Goal: Transaction & Acquisition: Purchase product/service

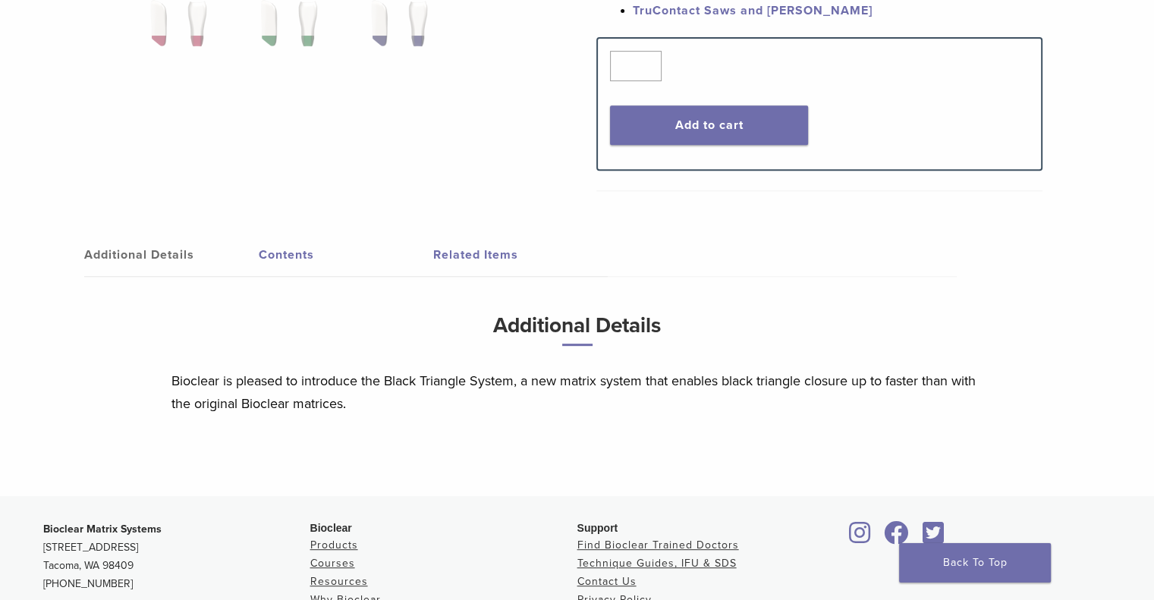
scroll to position [455, 0]
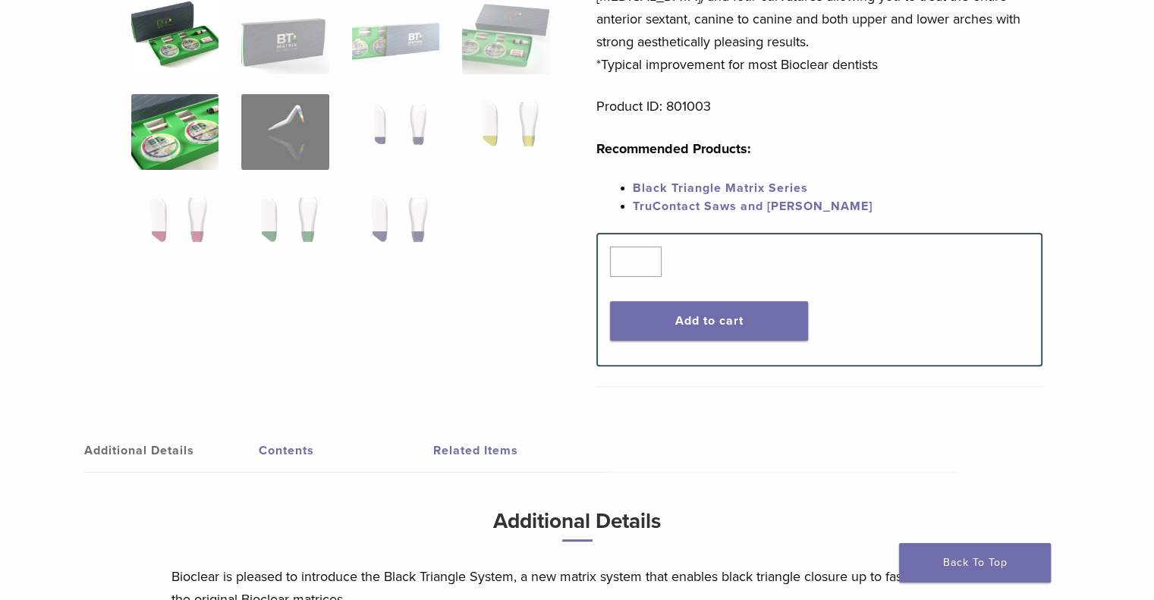
click at [184, 157] on img at bounding box center [174, 132] width 87 height 76
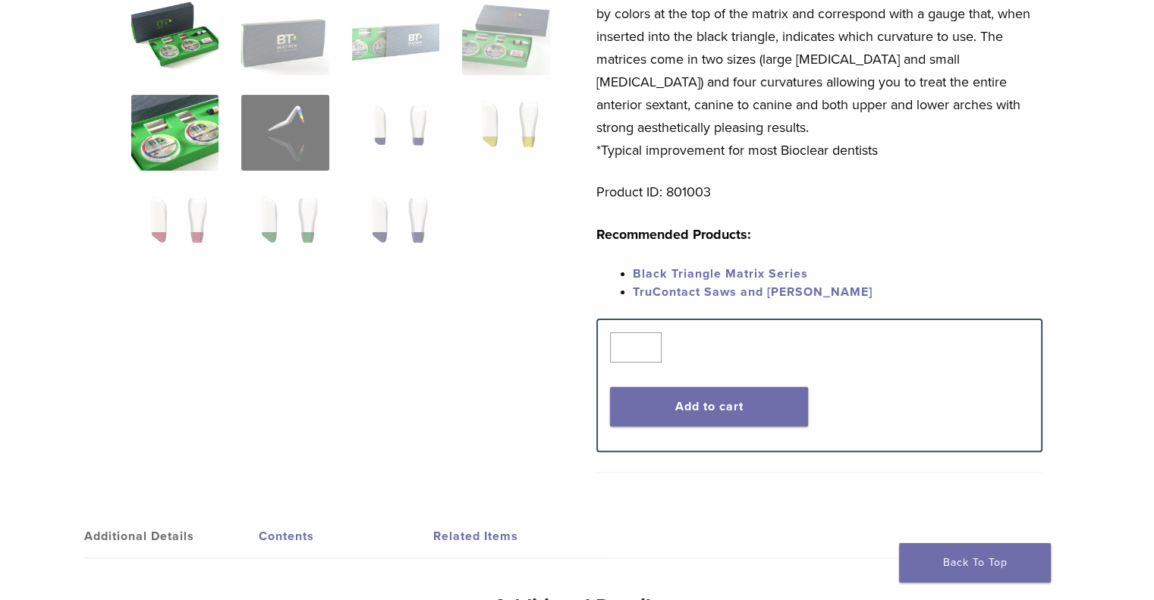
click at [177, 36] on img at bounding box center [174, 37] width 87 height 76
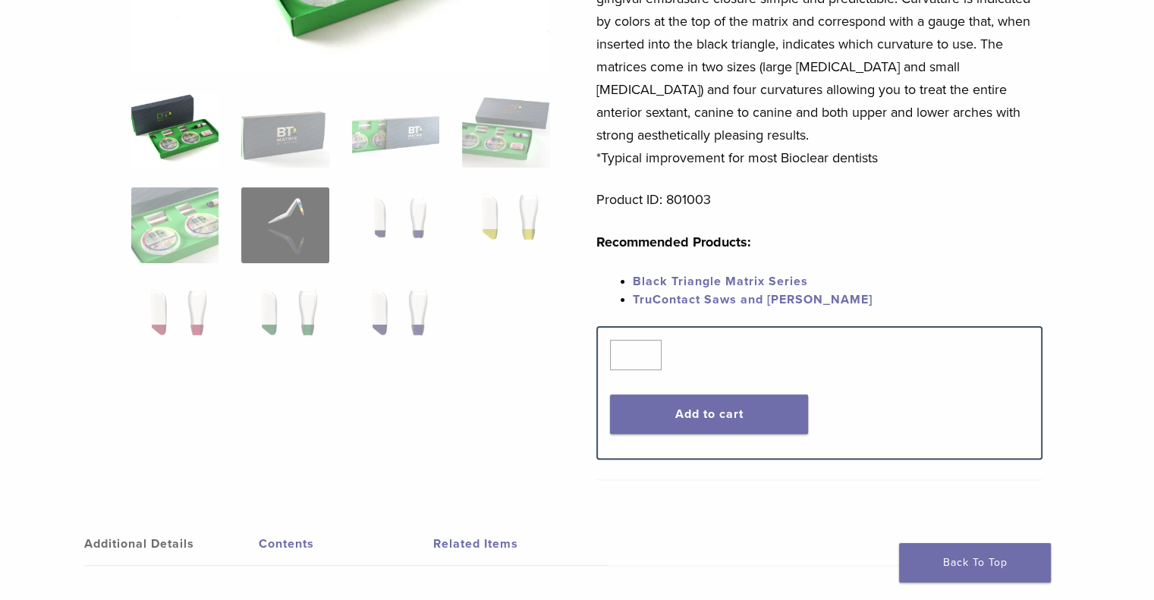
scroll to position [152, 0]
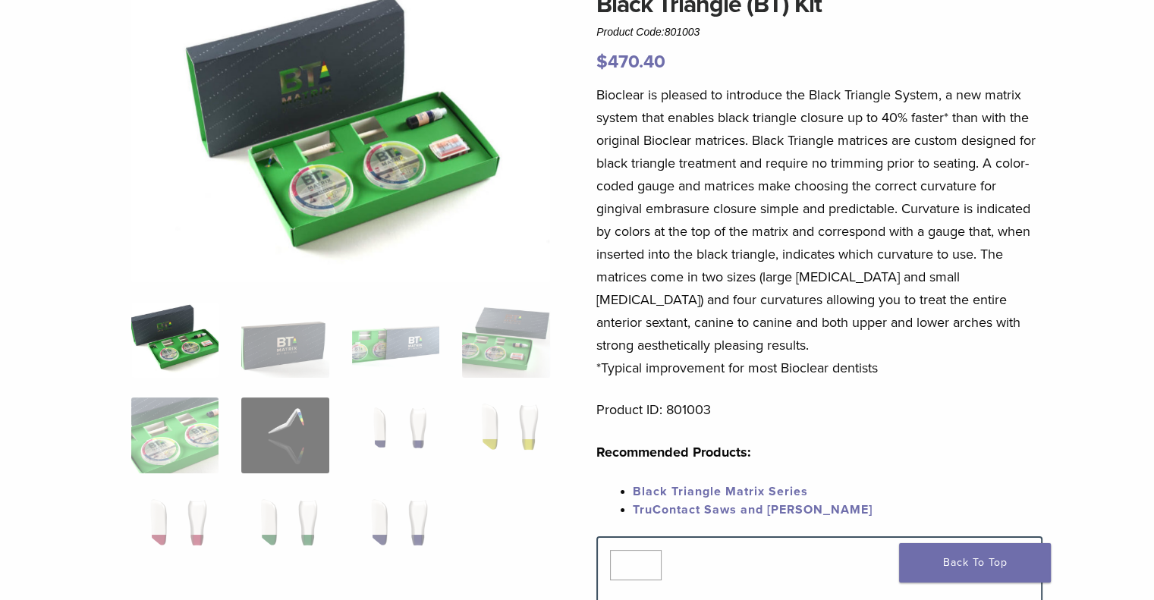
click at [343, 412] on ol at bounding box center [341, 445] width 442 height 287
click at [320, 427] on img at bounding box center [284, 436] width 87 height 76
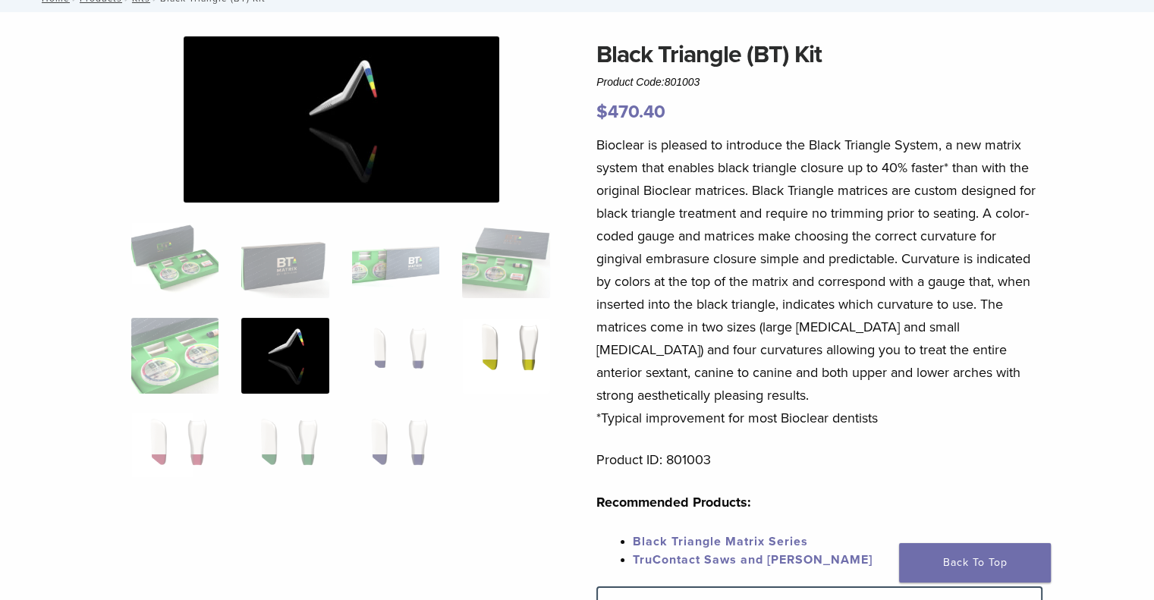
scroll to position [76, 0]
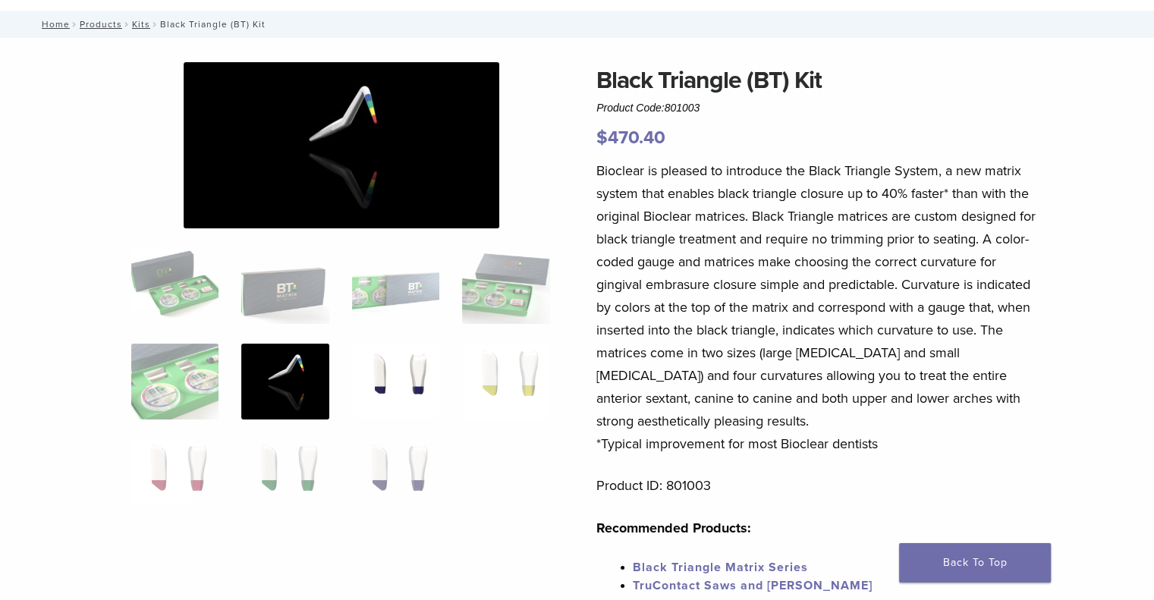
click at [433, 361] on img at bounding box center [395, 382] width 87 height 76
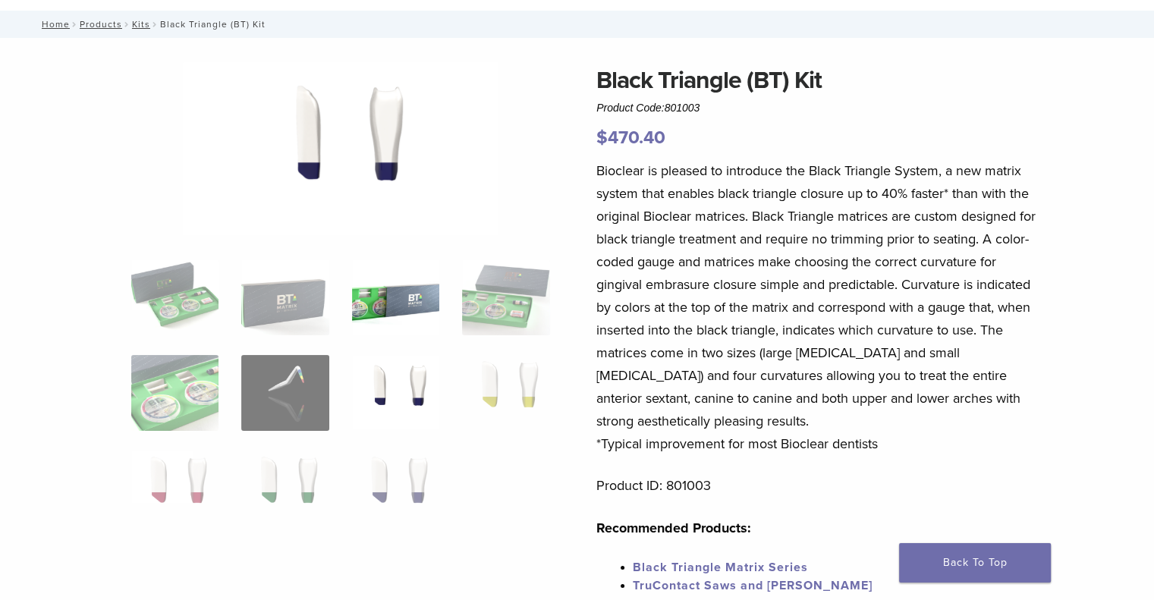
click at [415, 306] on img at bounding box center [395, 298] width 87 height 76
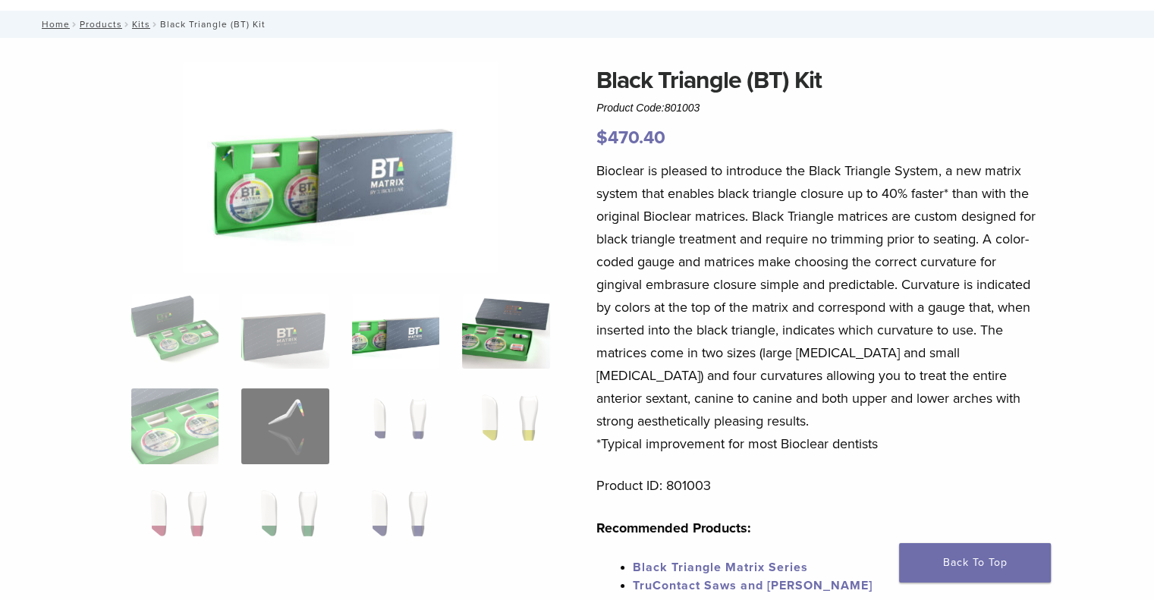
click at [510, 327] on img at bounding box center [505, 331] width 87 height 76
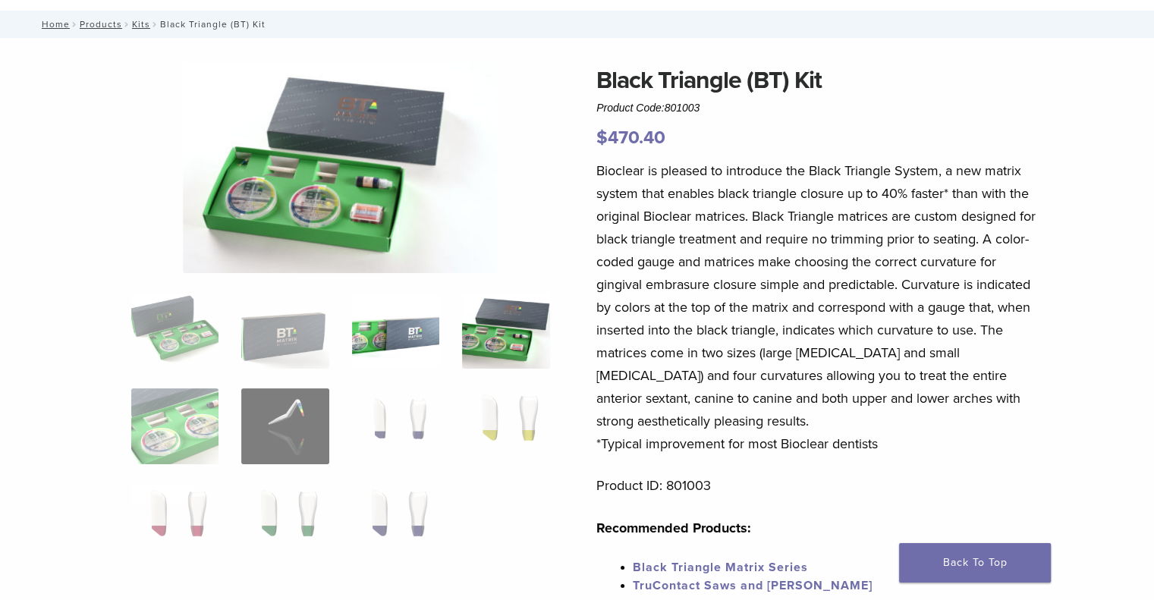
click at [370, 332] on img at bounding box center [395, 331] width 87 height 76
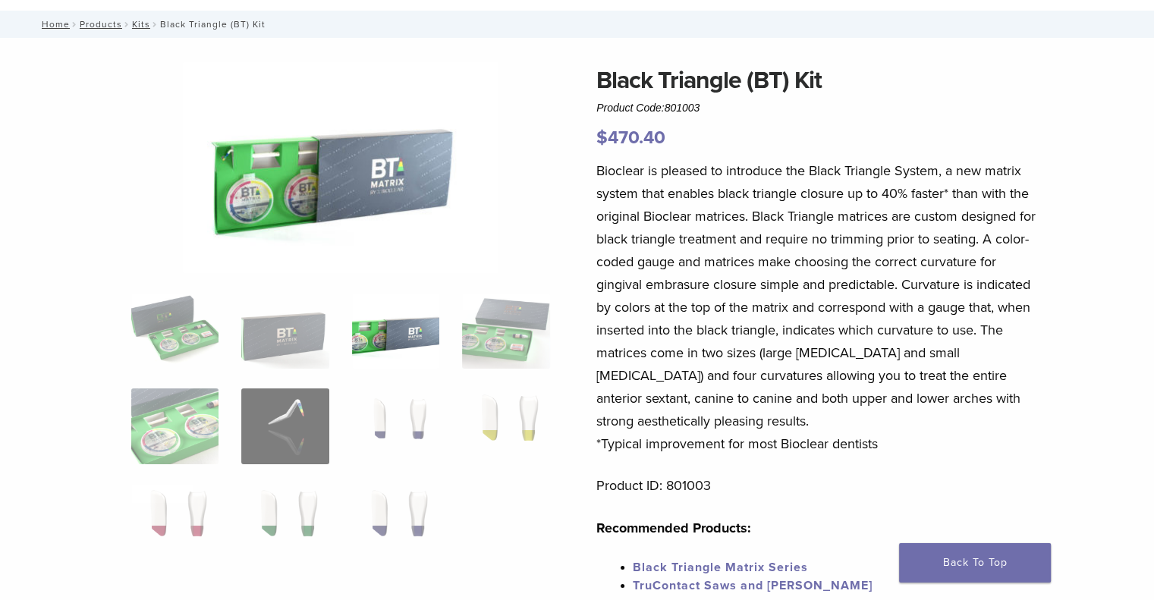
click at [311, 200] on img at bounding box center [341, 167] width 316 height 211
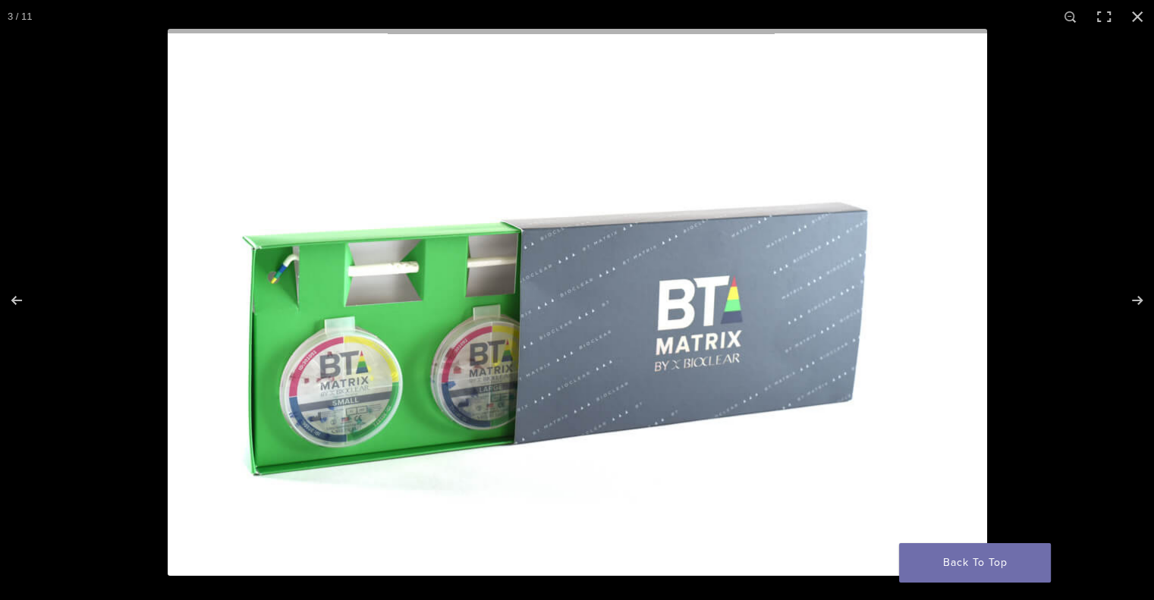
scroll to position [0, 0]
click at [447, 400] on img at bounding box center [578, 302] width 820 height 547
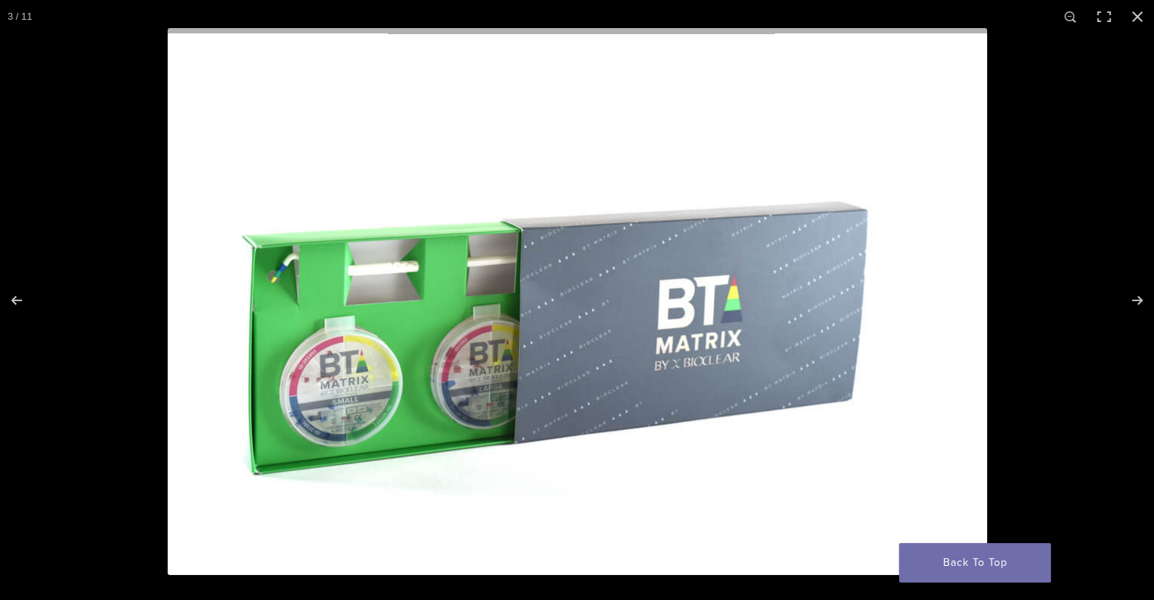
click at [505, 400] on img at bounding box center [578, 301] width 820 height 547
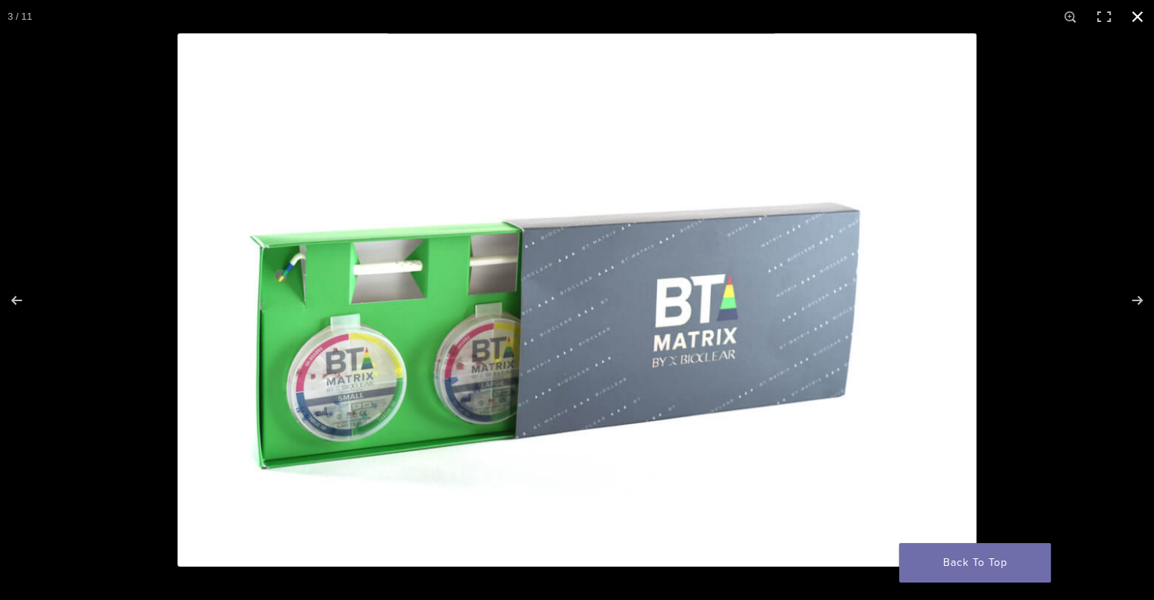
click at [1135, 14] on button "Close (Esc)" at bounding box center [1137, 16] width 33 height 33
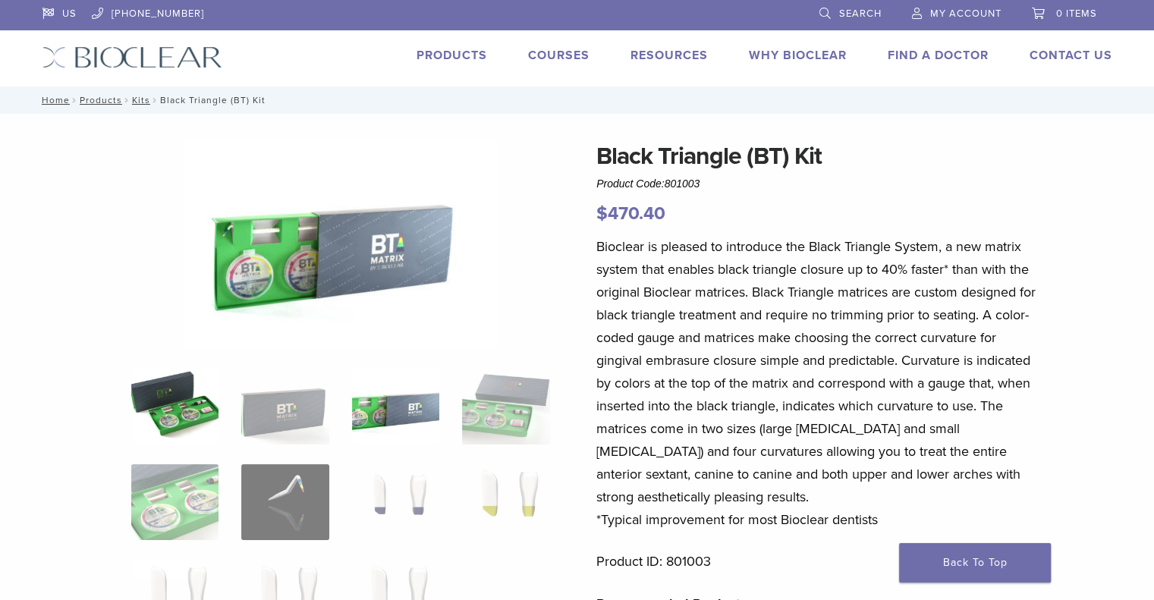
click at [172, 383] on img at bounding box center [174, 407] width 87 height 76
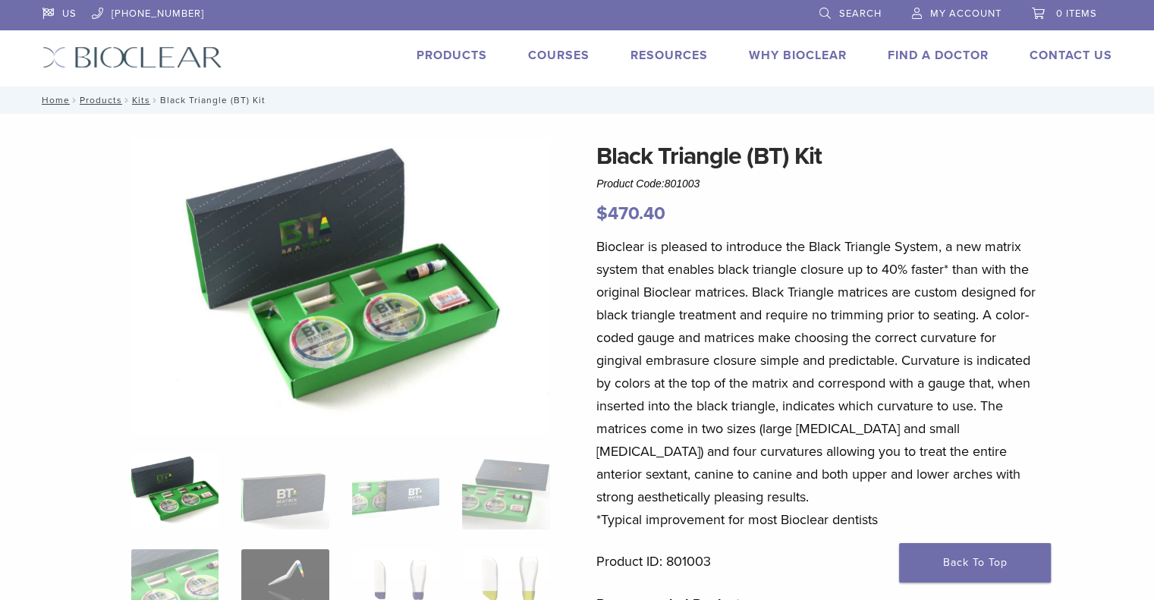
click at [388, 324] on img at bounding box center [340, 286] width 419 height 296
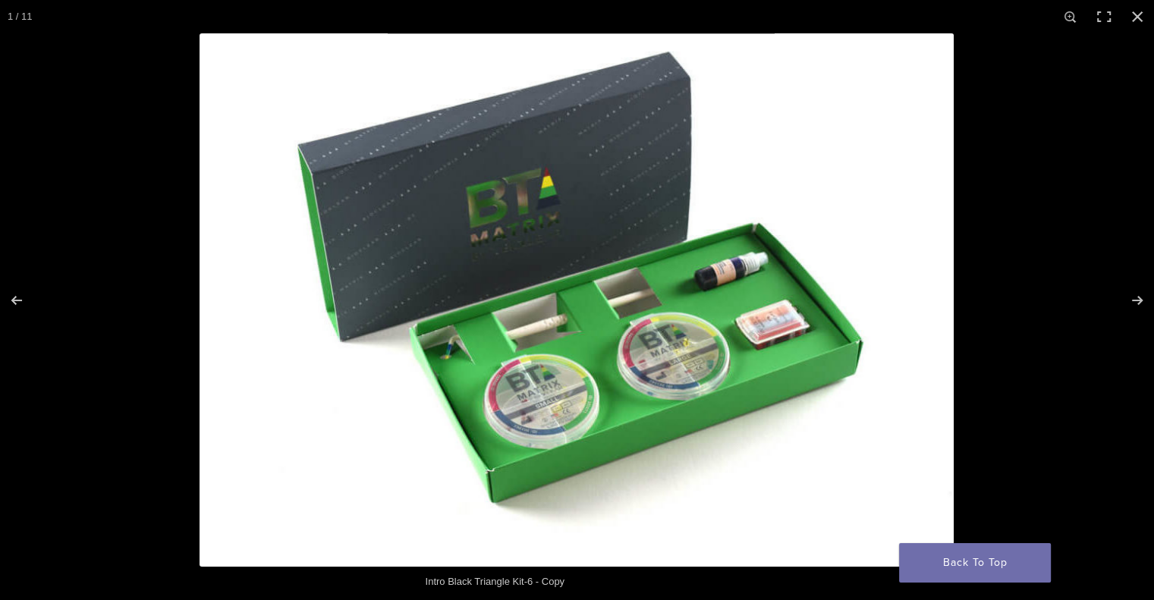
click at [388, 323] on img at bounding box center [577, 300] width 754 height 534
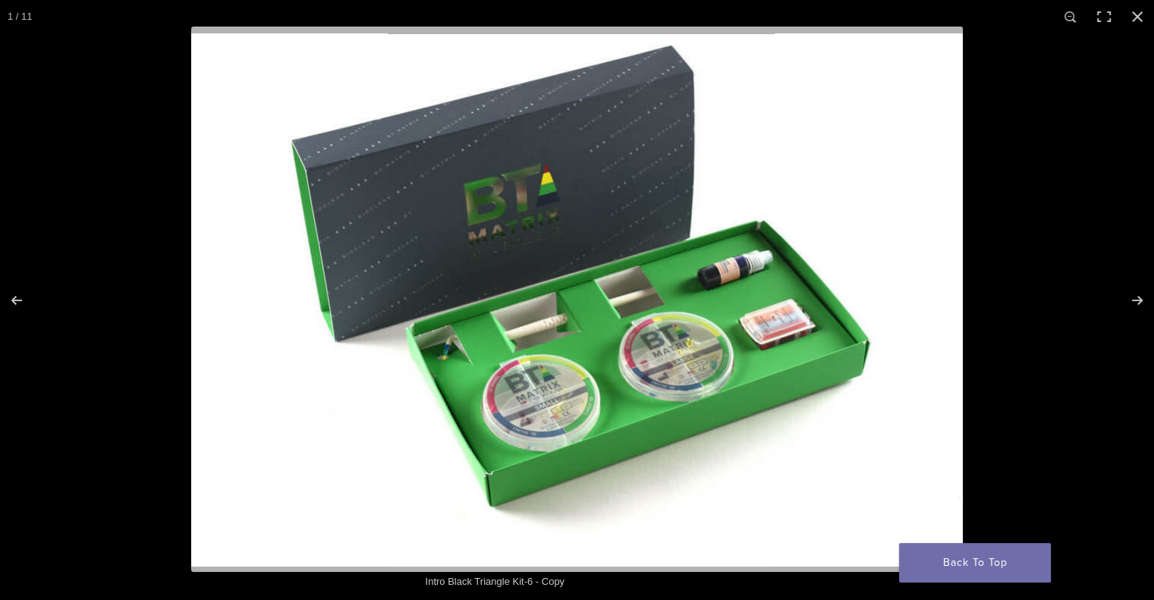
click at [590, 361] on img at bounding box center [577, 300] width 772 height 546
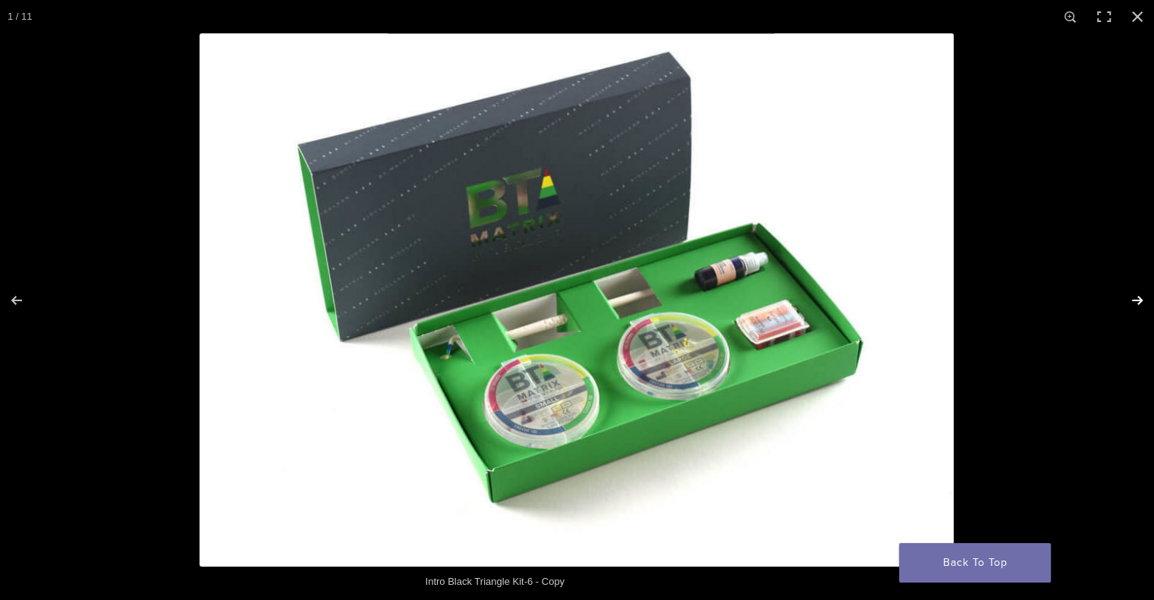
click at [1131, 302] on button "Next (arrow right)" at bounding box center [1127, 301] width 53 height 76
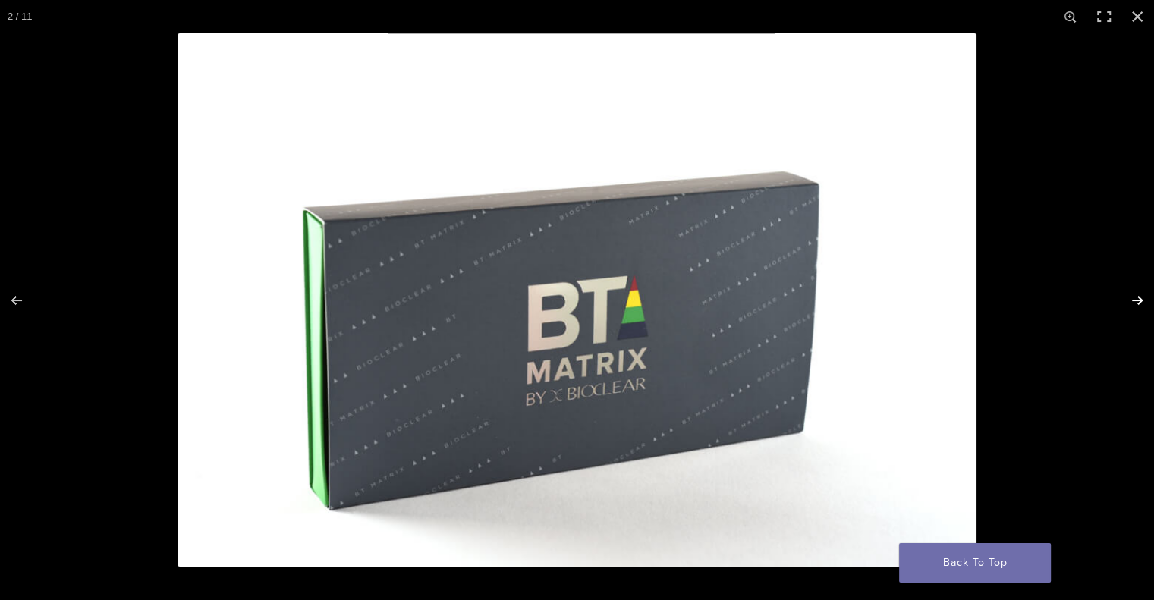
click at [1131, 302] on button "Next (arrow right)" at bounding box center [1127, 301] width 53 height 76
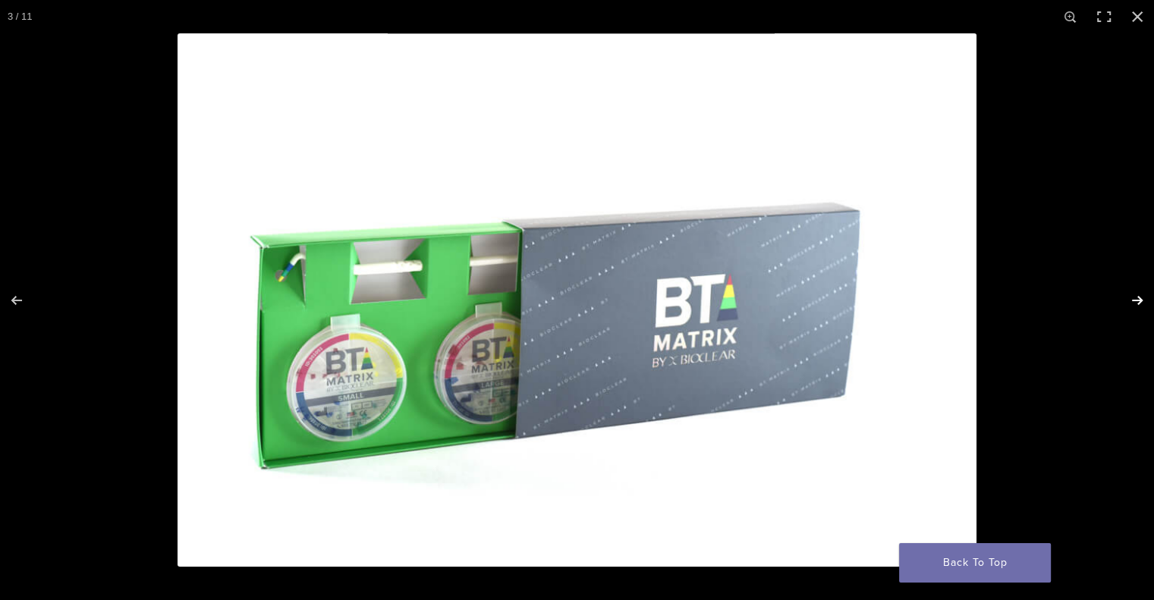
click at [1131, 302] on button "Next (arrow right)" at bounding box center [1127, 301] width 53 height 76
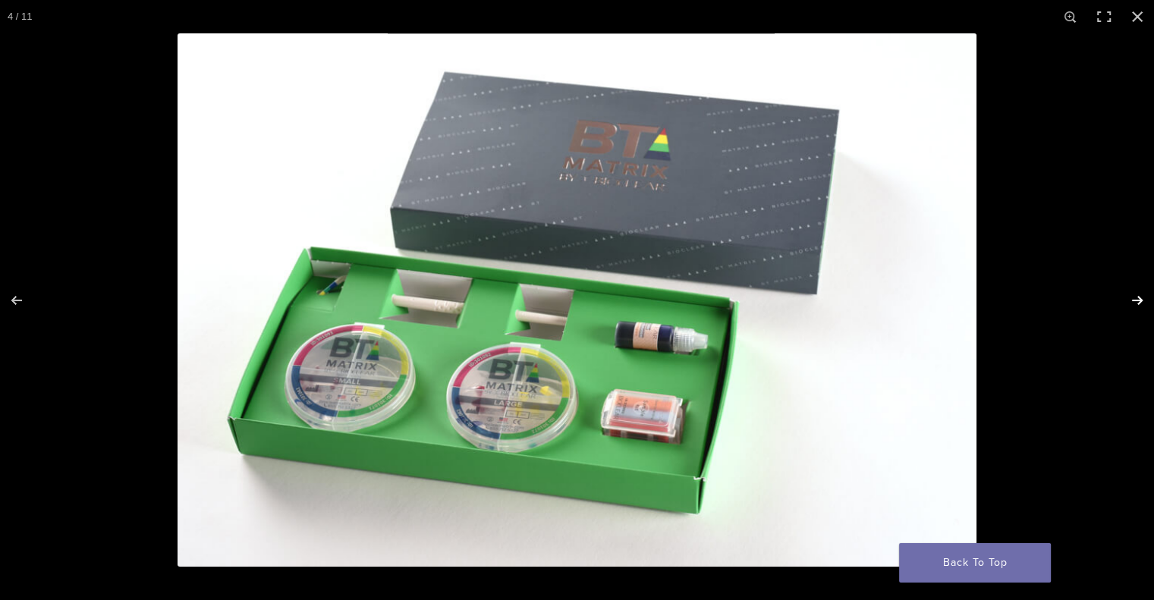
click at [1131, 302] on button "Next (arrow right)" at bounding box center [1127, 301] width 53 height 76
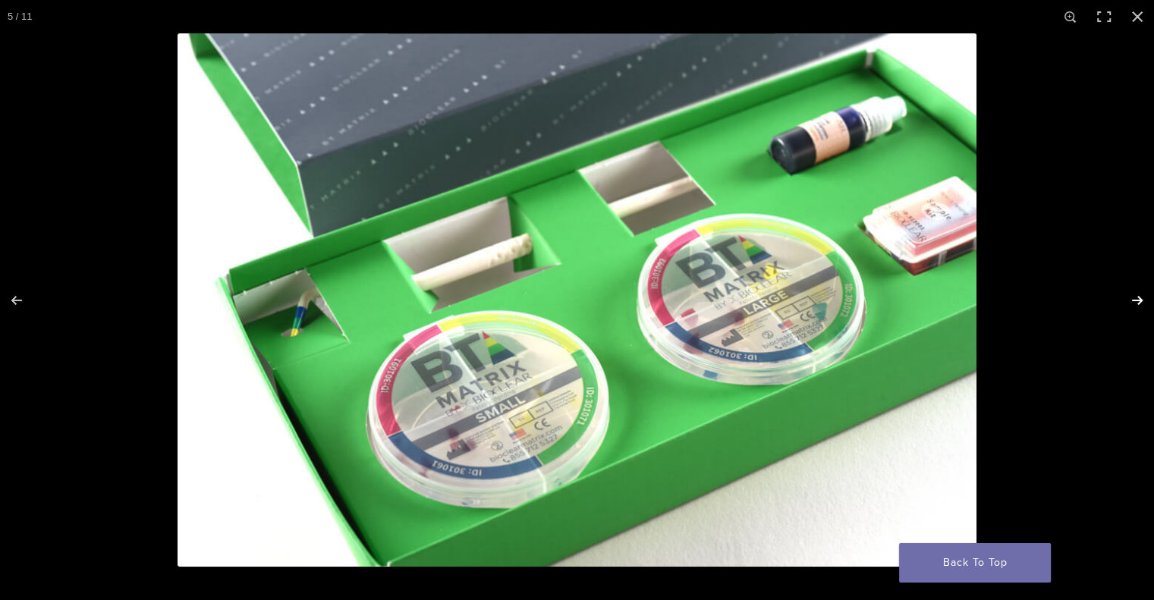
click at [1131, 302] on button "Next (arrow right)" at bounding box center [1127, 301] width 53 height 76
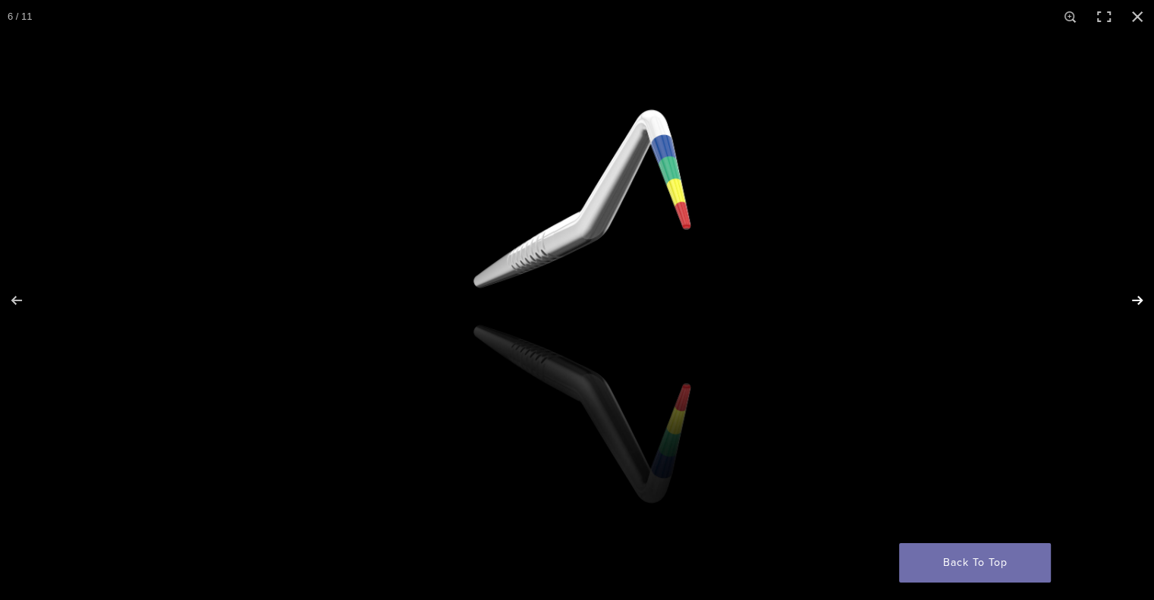
click at [1131, 302] on button "Next (arrow right)" at bounding box center [1127, 301] width 53 height 76
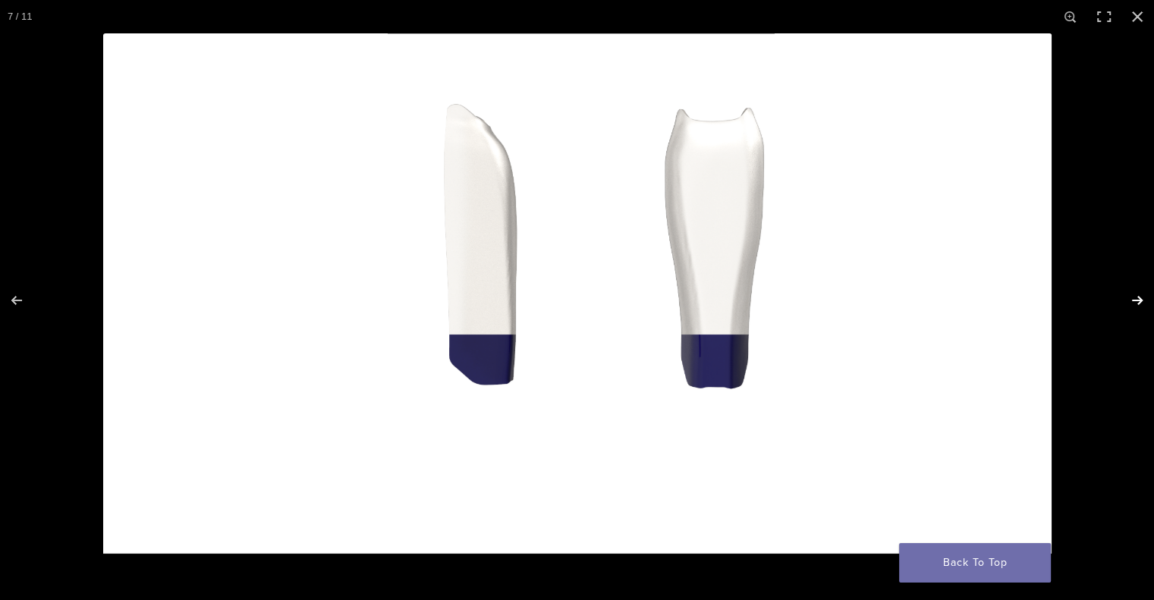
click at [1131, 302] on button "Next (arrow right)" at bounding box center [1127, 301] width 53 height 76
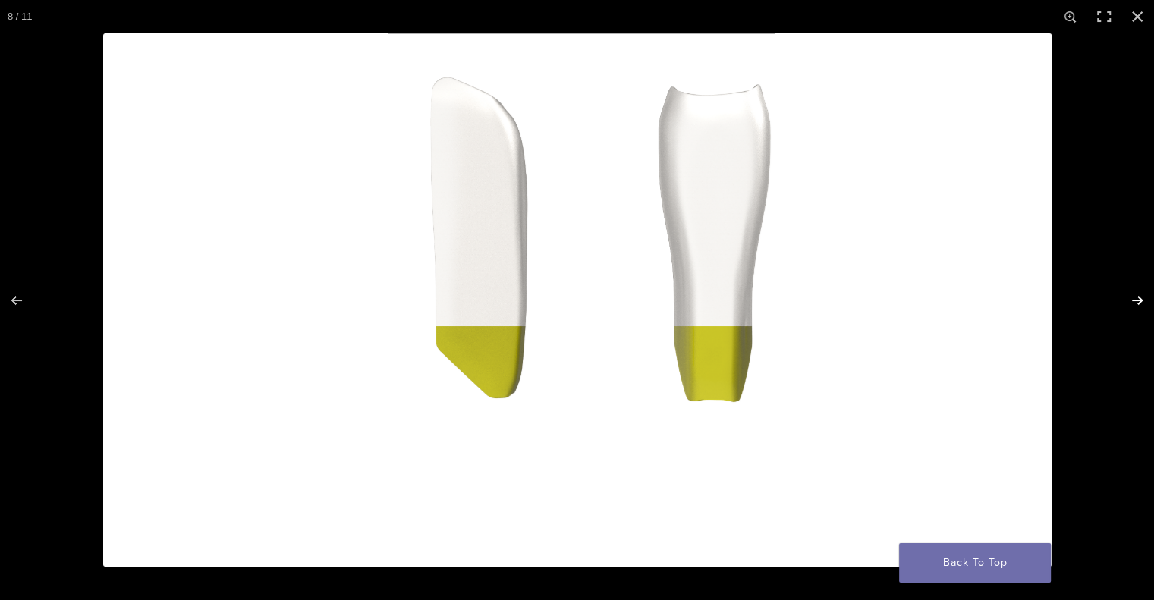
click at [1131, 302] on button "Next (arrow right)" at bounding box center [1127, 301] width 53 height 76
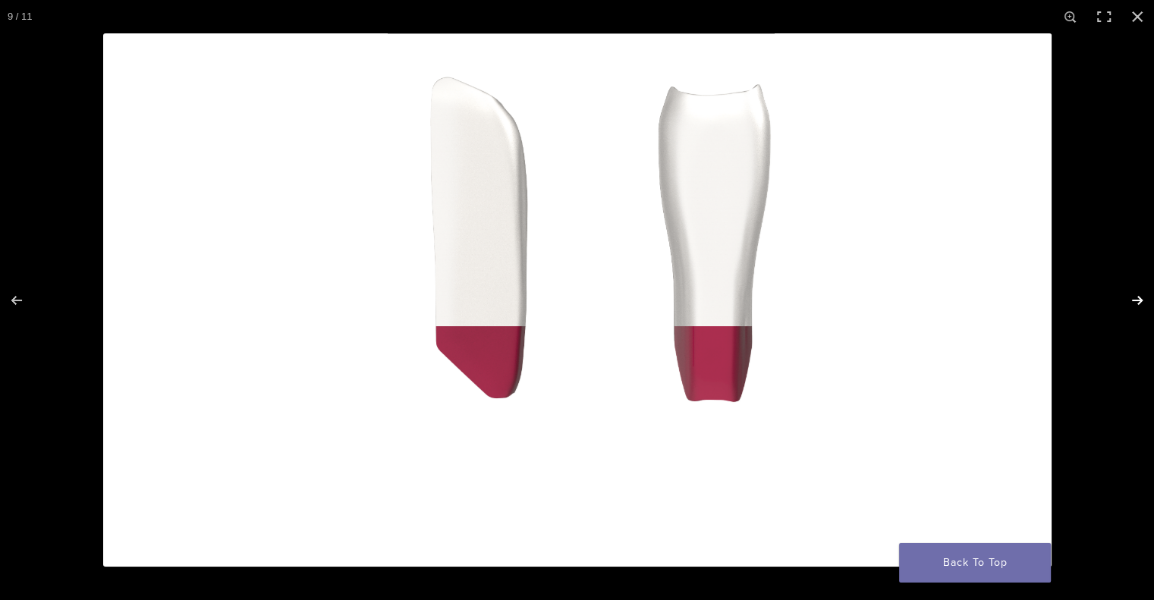
click at [1131, 302] on button "Next (arrow right)" at bounding box center [1127, 301] width 53 height 76
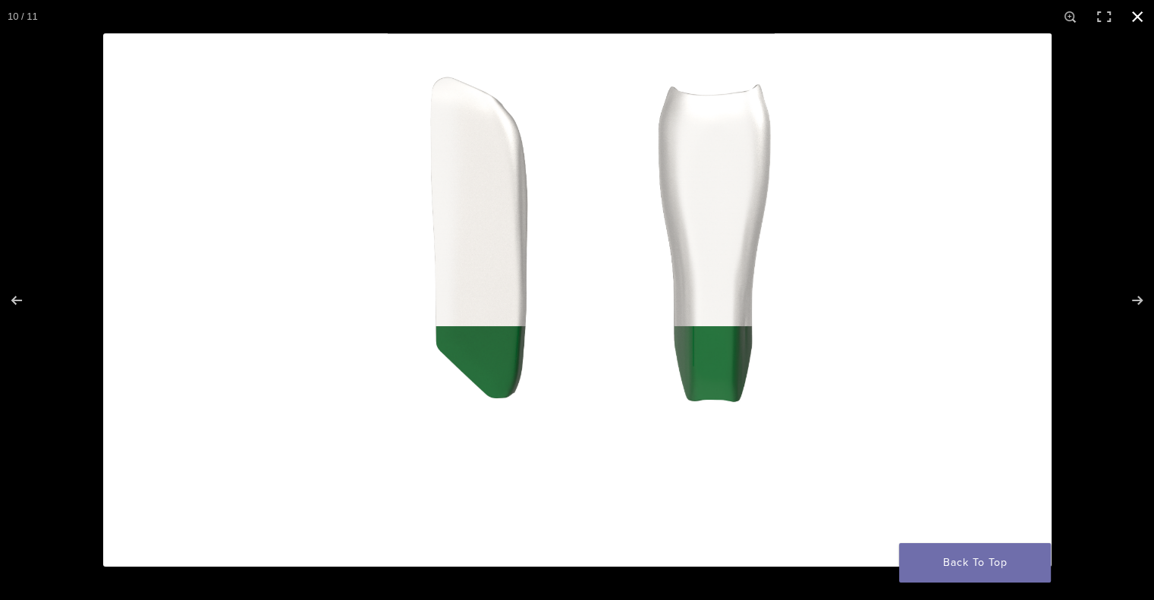
click at [1145, 12] on button "Close (Esc)" at bounding box center [1137, 16] width 33 height 33
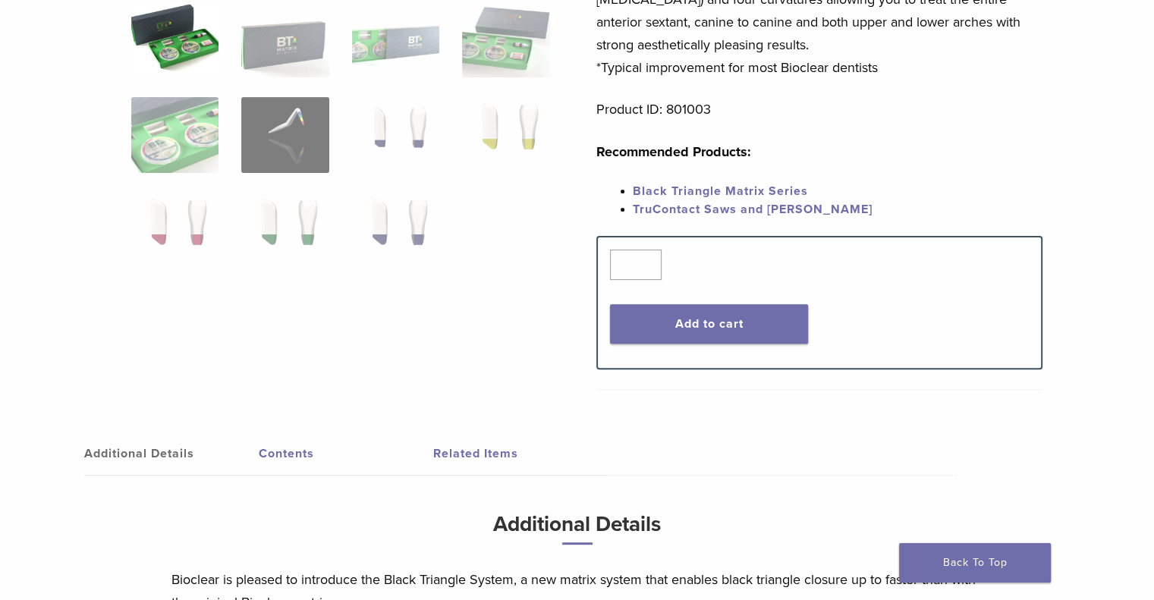
scroll to position [607, 0]
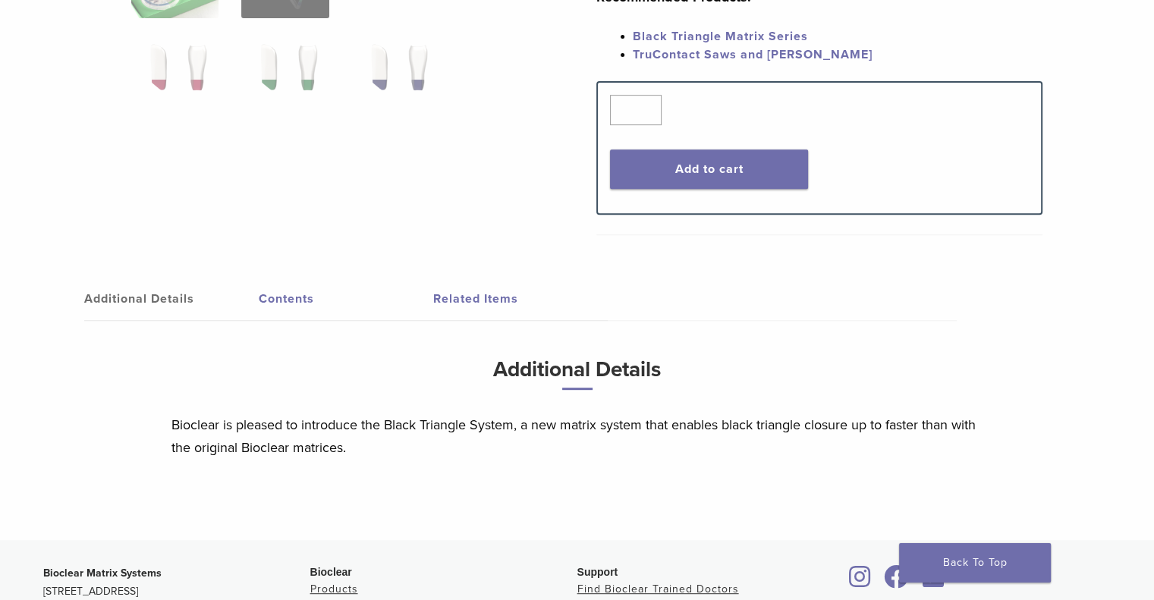
click at [760, 36] on link "Black Triangle Matrix Series" at bounding box center [720, 36] width 175 height 15
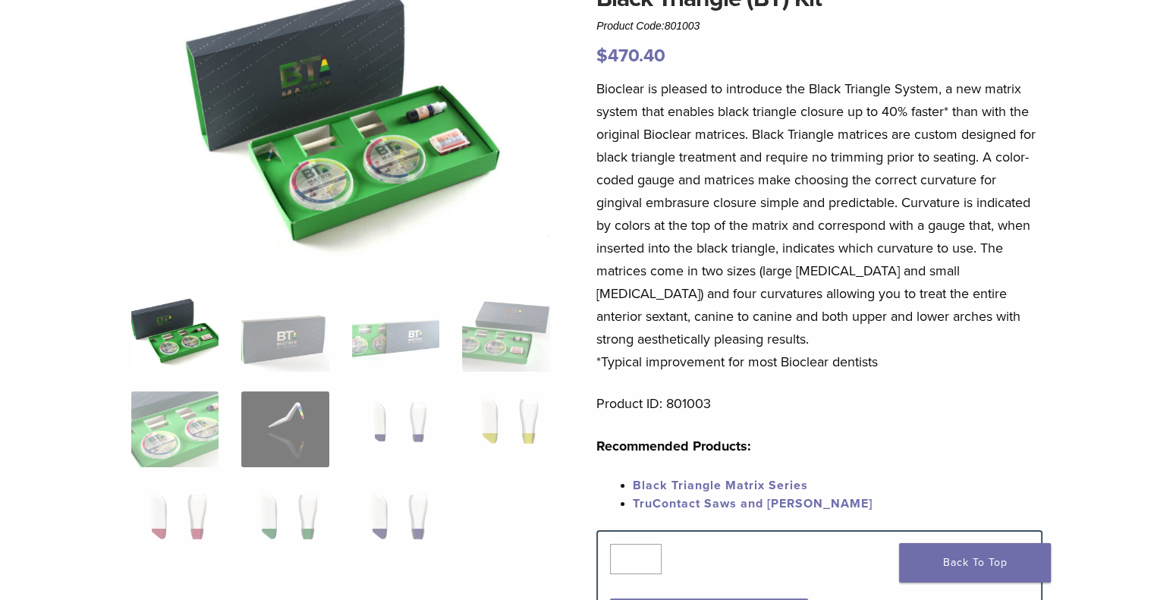
scroll to position [74, 0]
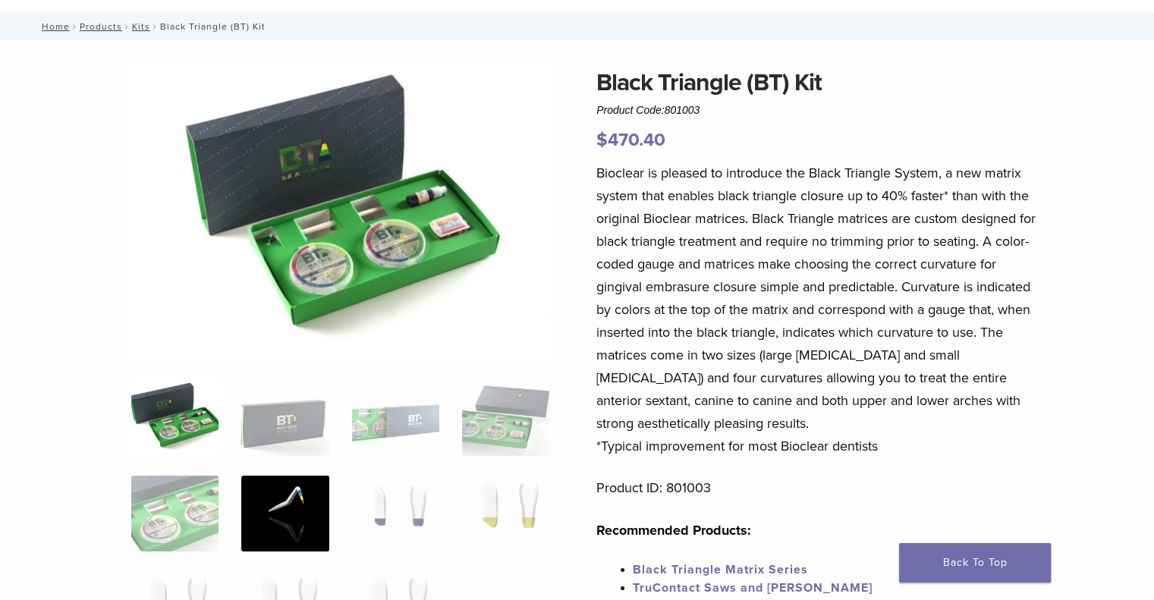
click at [259, 503] on img at bounding box center [284, 514] width 87 height 76
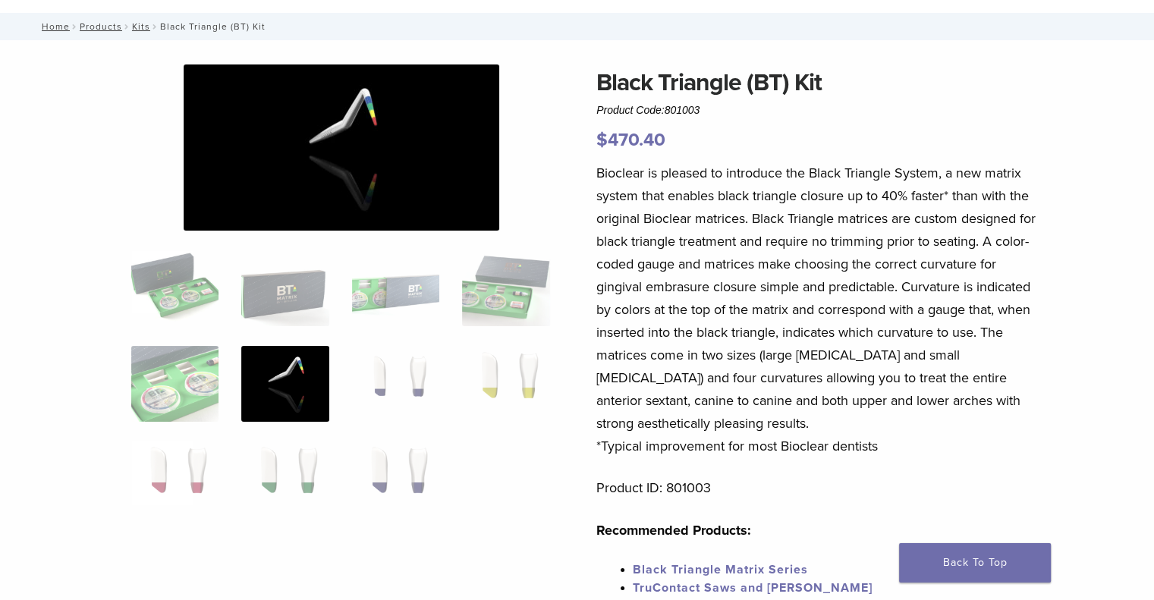
click at [376, 139] on img at bounding box center [342, 148] width 316 height 166
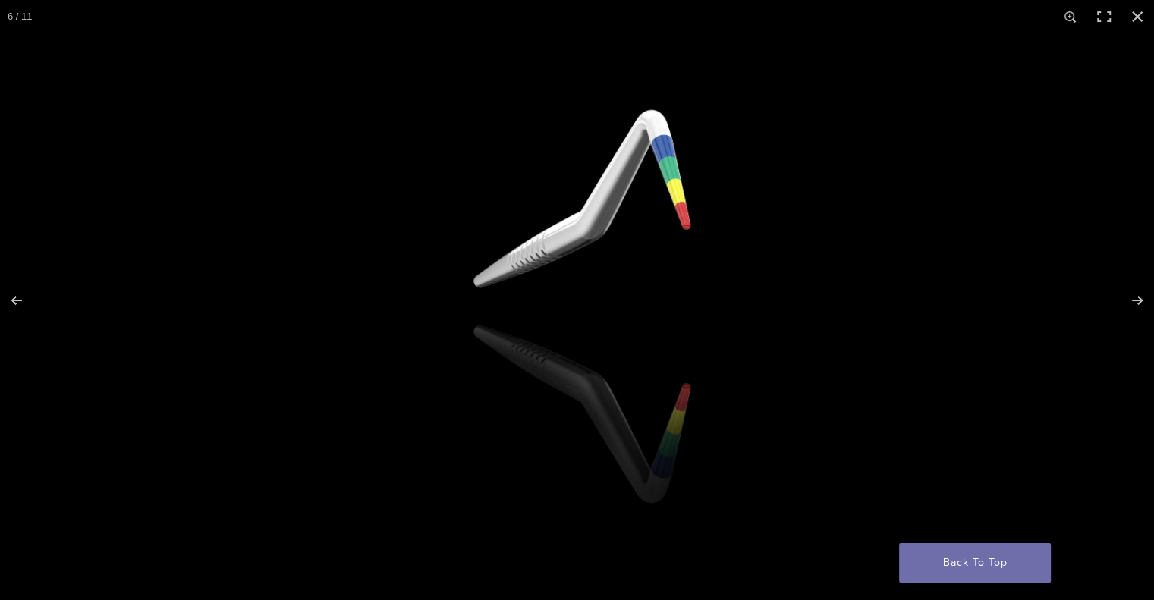
click at [691, 215] on img at bounding box center [577, 300] width 1013 height 534
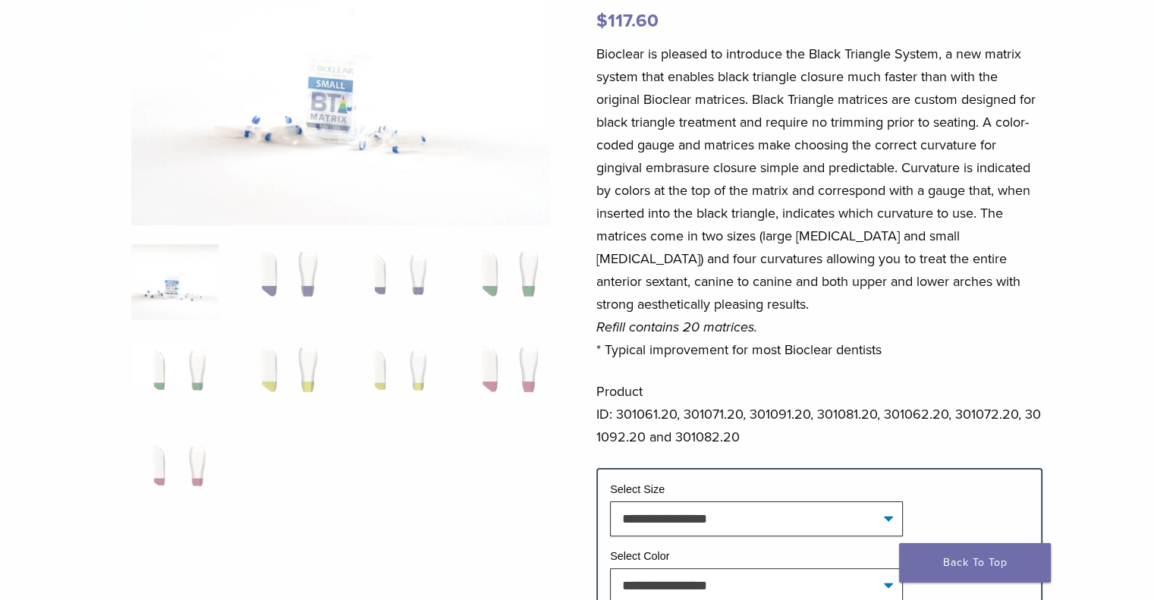
scroll to position [304, 0]
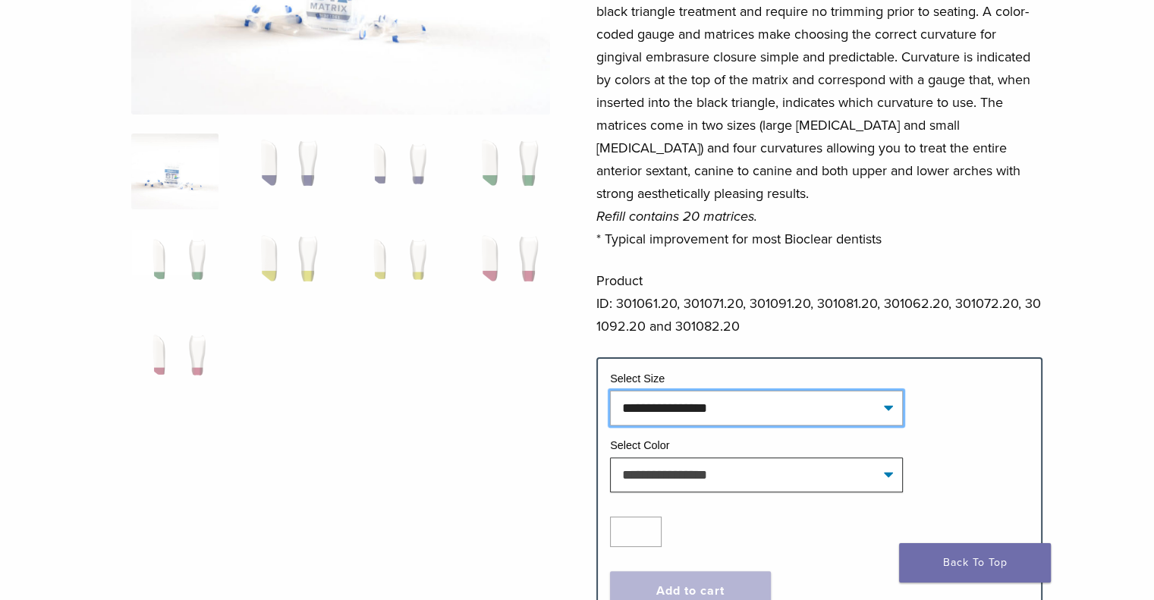
click at [767, 403] on select "**********" at bounding box center [756, 408] width 293 height 35
select select "*****"
click at [610, 391] on select "**********" at bounding box center [756, 408] width 293 height 35
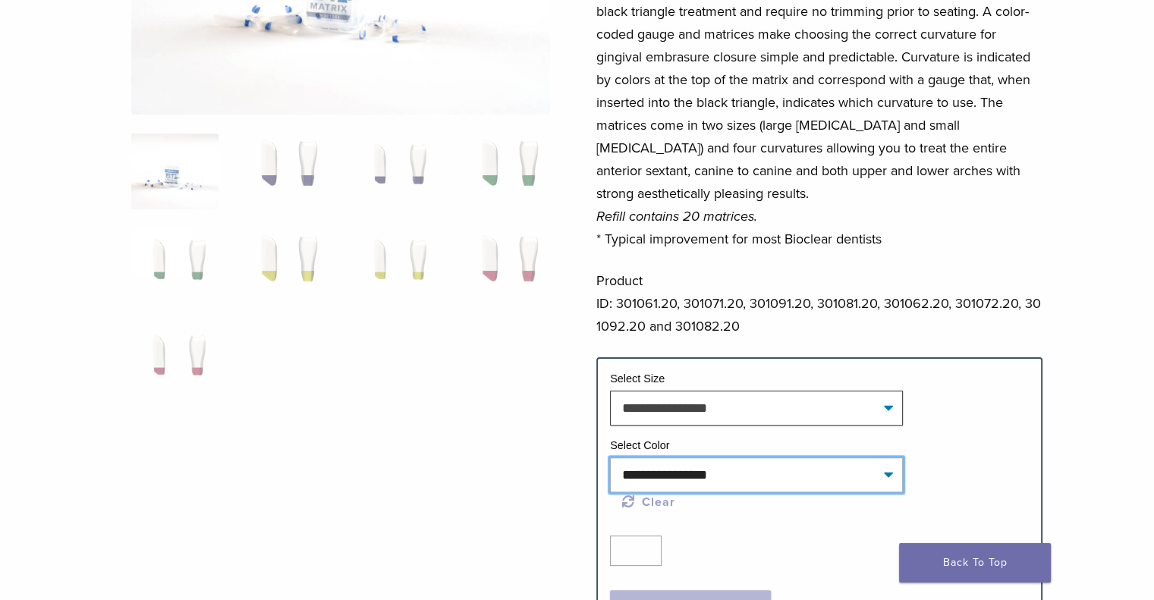
click at [791, 476] on select "**********" at bounding box center [756, 475] width 293 height 35
click at [504, 379] on ol at bounding box center [341, 277] width 442 height 287
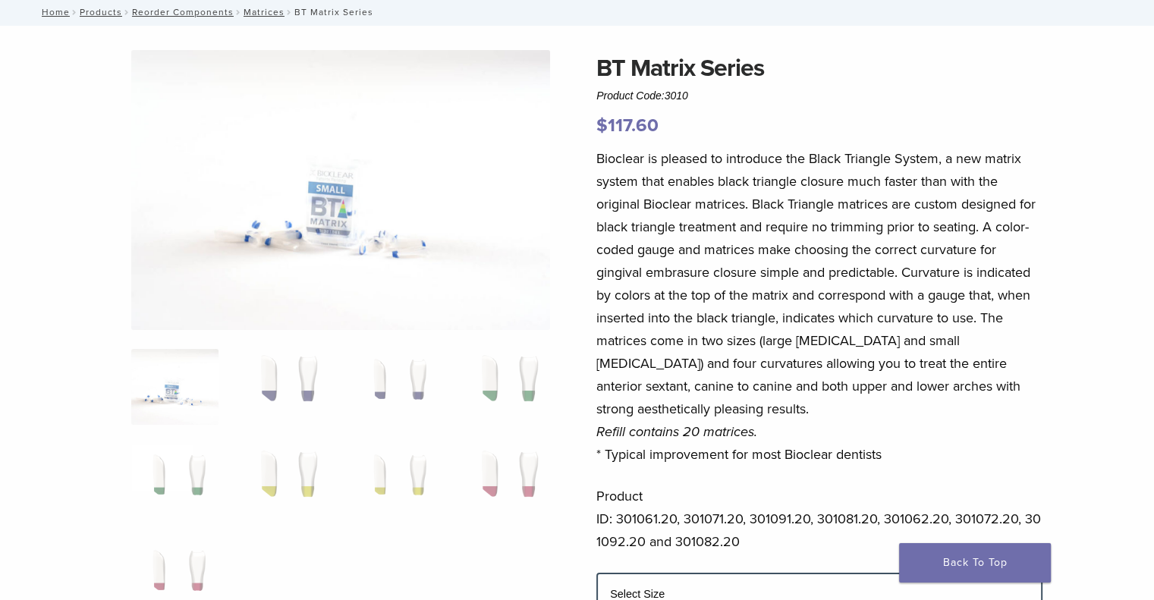
scroll to position [76, 0]
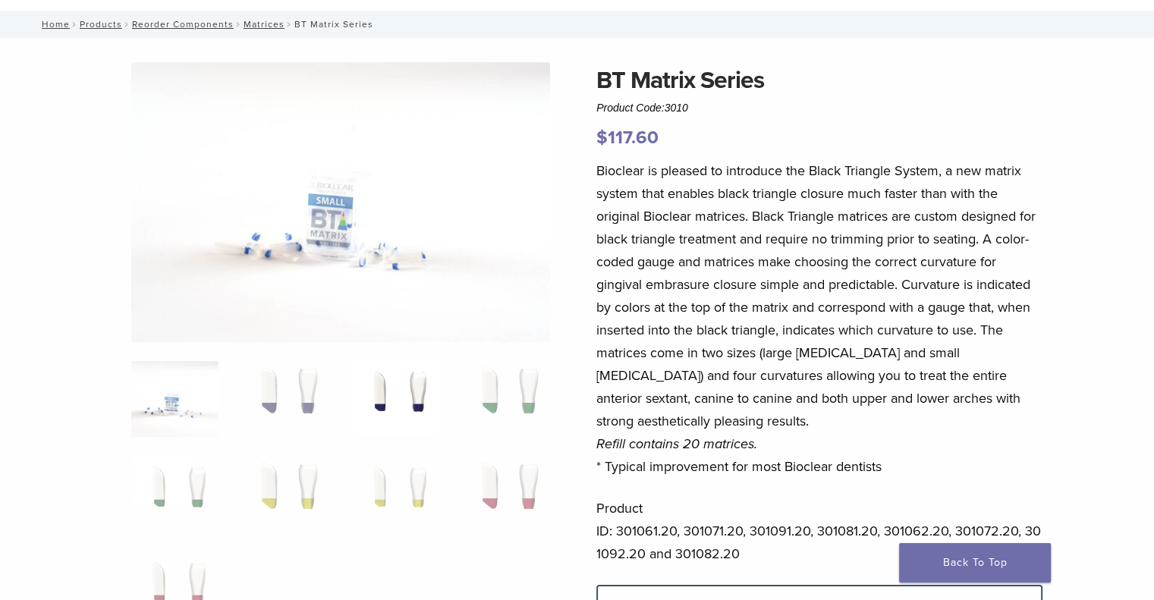
click at [429, 376] on img at bounding box center [395, 399] width 87 height 76
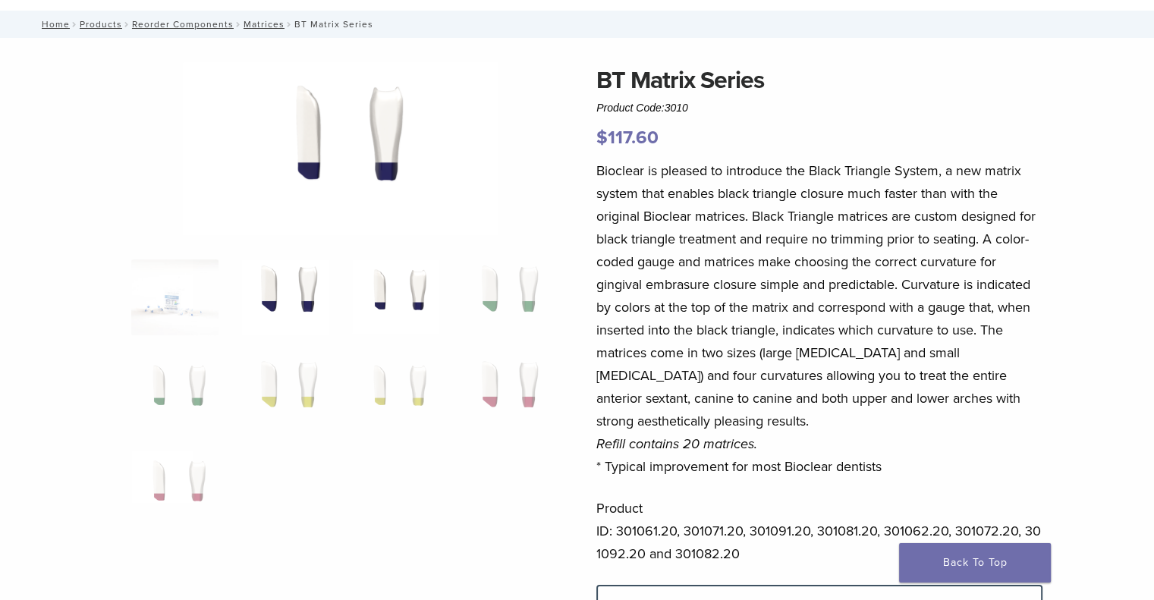
click at [244, 285] on img at bounding box center [284, 298] width 87 height 76
click at [162, 295] on img at bounding box center [174, 298] width 87 height 76
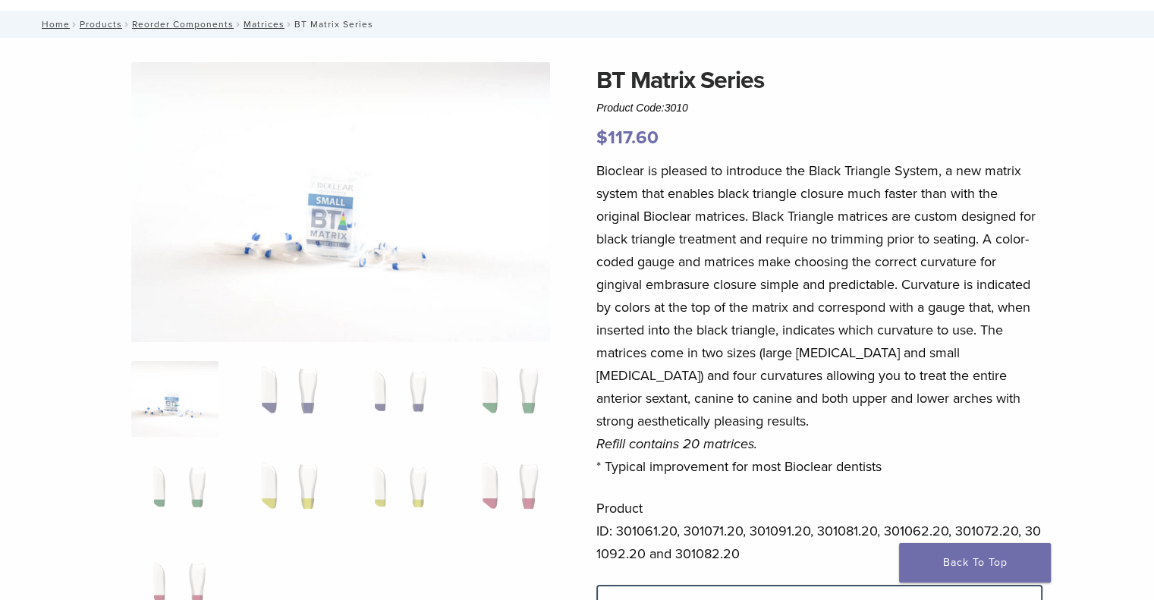
click at [512, 450] on ol at bounding box center [341, 504] width 442 height 287
click at [505, 384] on img at bounding box center [505, 399] width 87 height 76
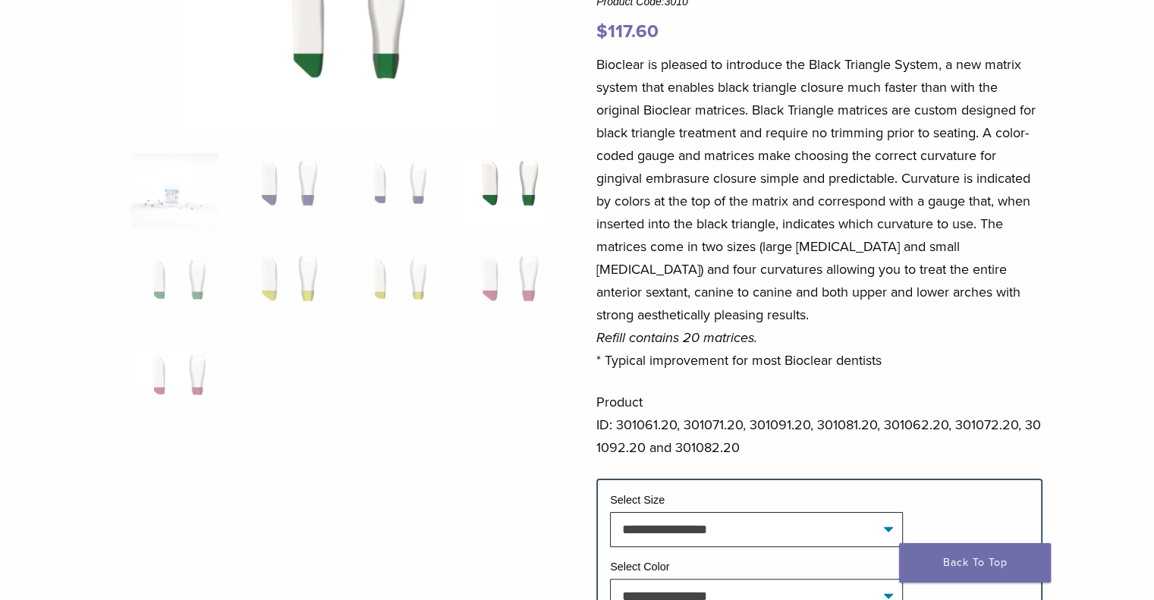
scroll to position [304, 0]
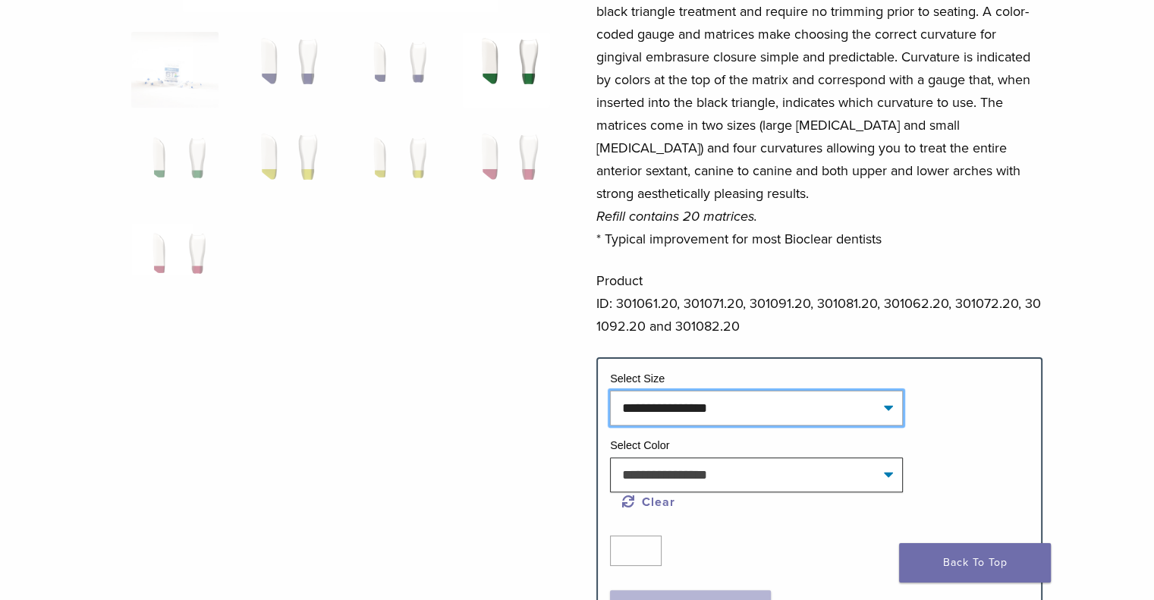
drag, startPoint x: 704, startPoint y: 414, endPoint x: 707, endPoint y: 423, distance: 8.7
click at [704, 414] on select "**********" at bounding box center [756, 408] width 293 height 35
click at [404, 464] on div at bounding box center [340, 233] width 419 height 796
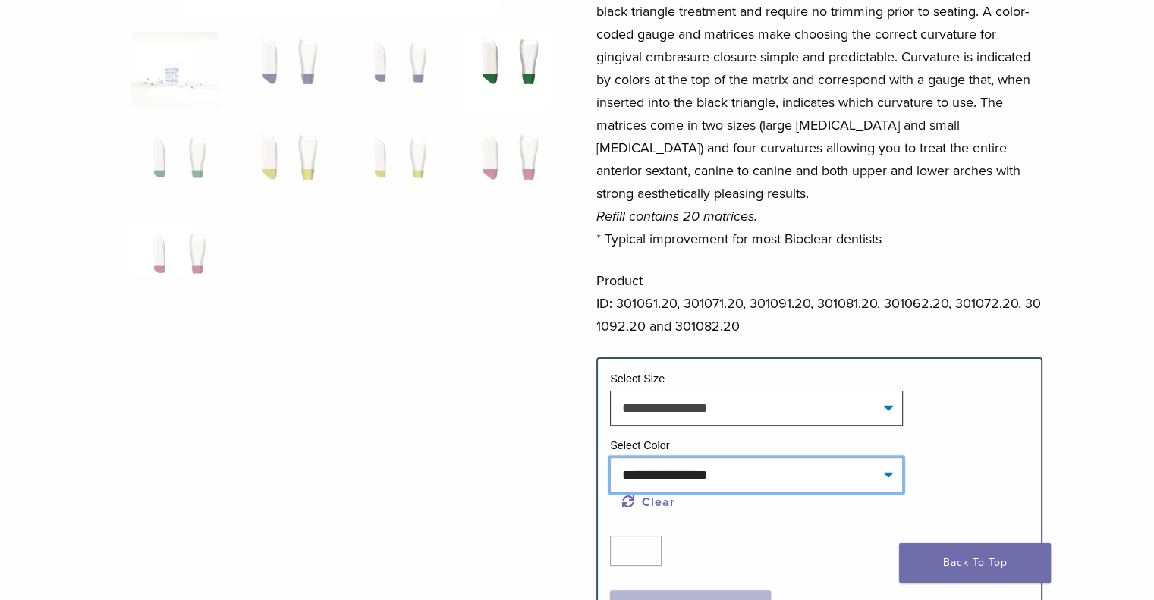
click at [797, 476] on select "**********" at bounding box center [756, 475] width 293 height 35
drag, startPoint x: 552, startPoint y: 324, endPoint x: 547, endPoint y: 316, distance: 9.5
click at [551, 321] on div "**********" at bounding box center [577, 255] width 1093 height 841
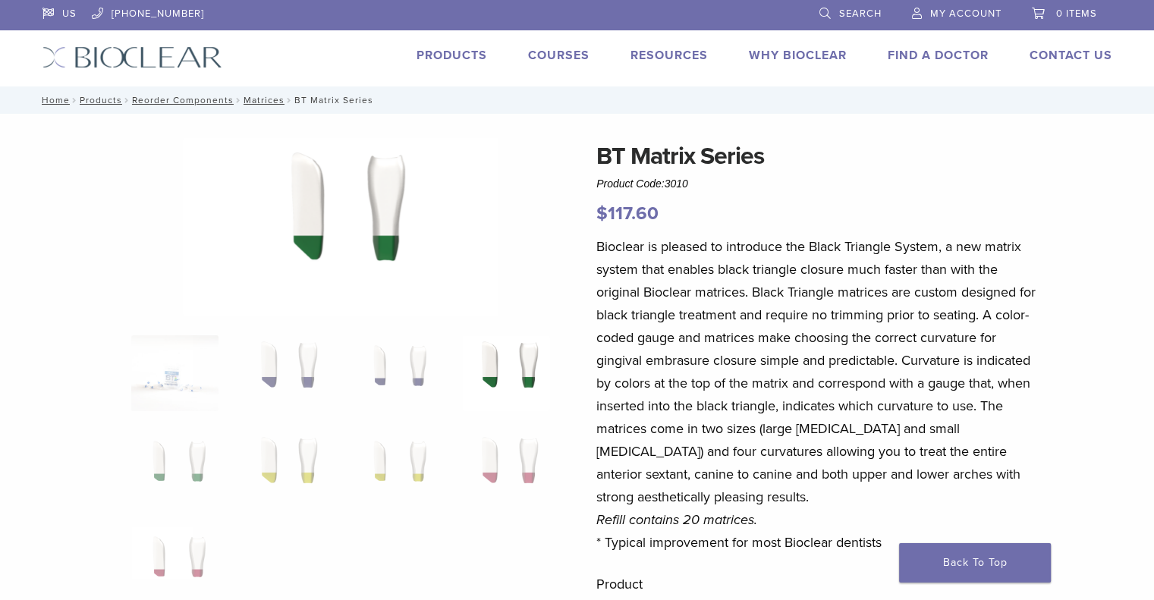
scroll to position [379, 0]
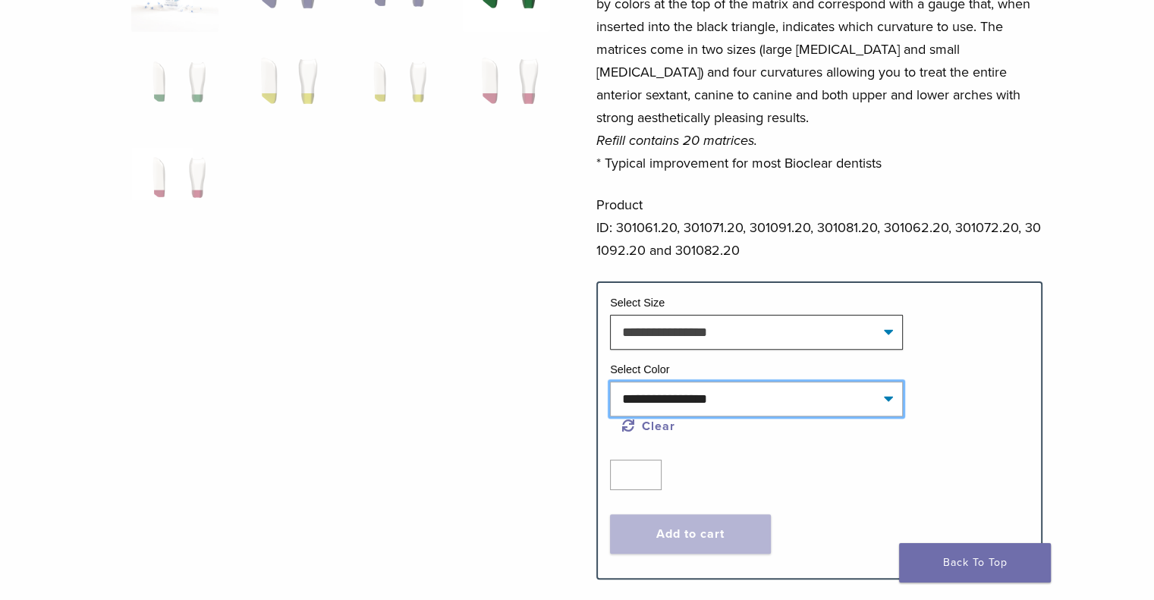
click at [852, 387] on select "**********" at bounding box center [756, 399] width 293 height 35
click at [853, 391] on select "**********" at bounding box center [756, 399] width 293 height 35
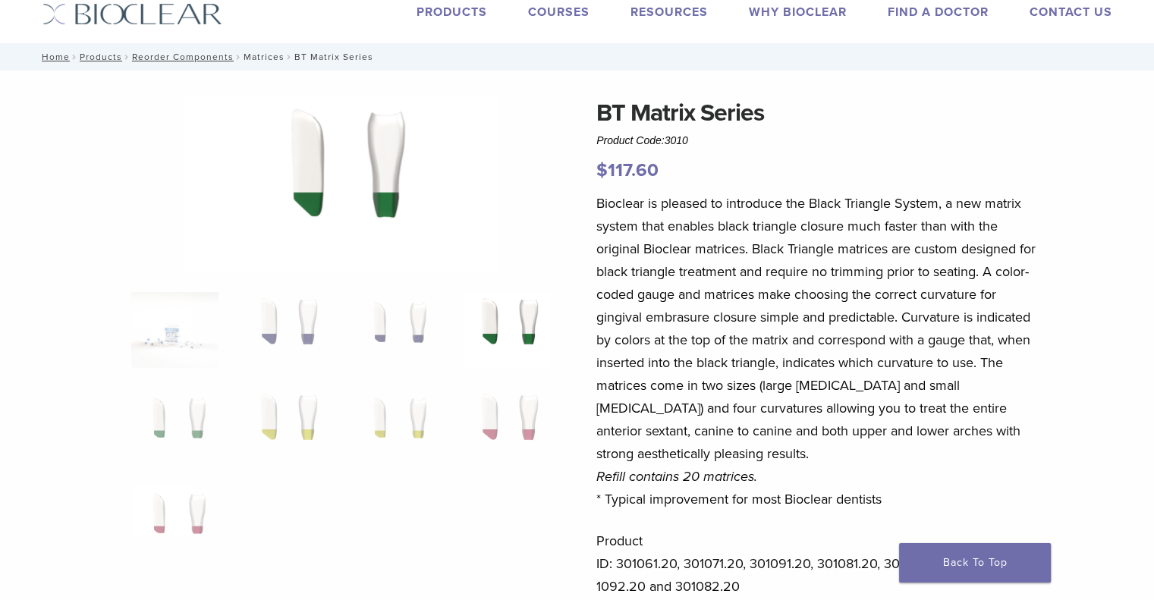
scroll to position [0, 0]
